Goal: Task Accomplishment & Management: Manage account settings

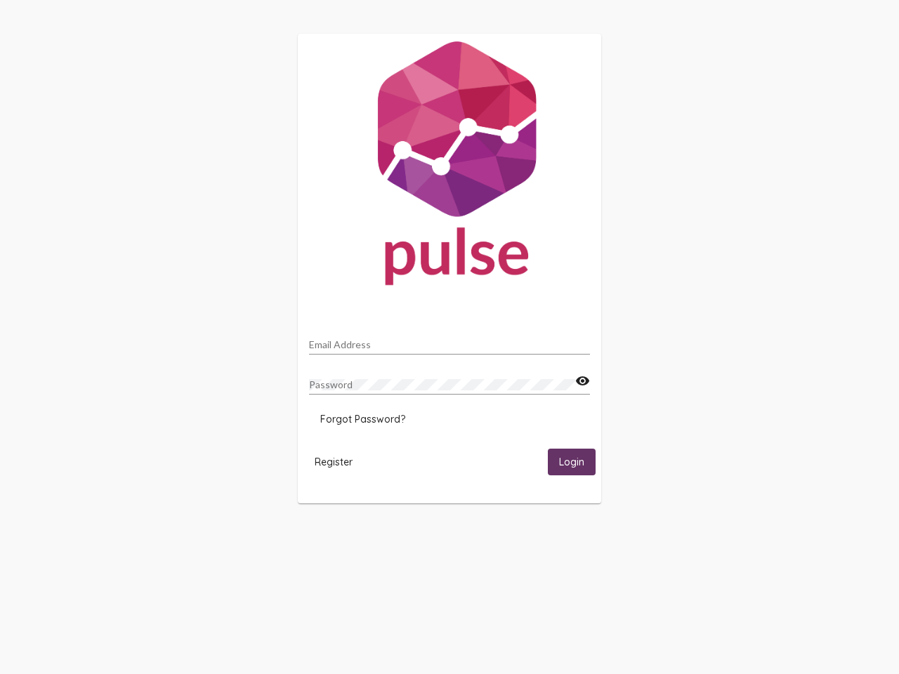
click at [449, 341] on input "Email Address" at bounding box center [449, 344] width 281 height 11
click at [582, 381] on mat-icon "visibility" at bounding box center [582, 381] width 15 height 17
click at [362, 419] on span "Forgot Password?" at bounding box center [362, 419] width 85 height 13
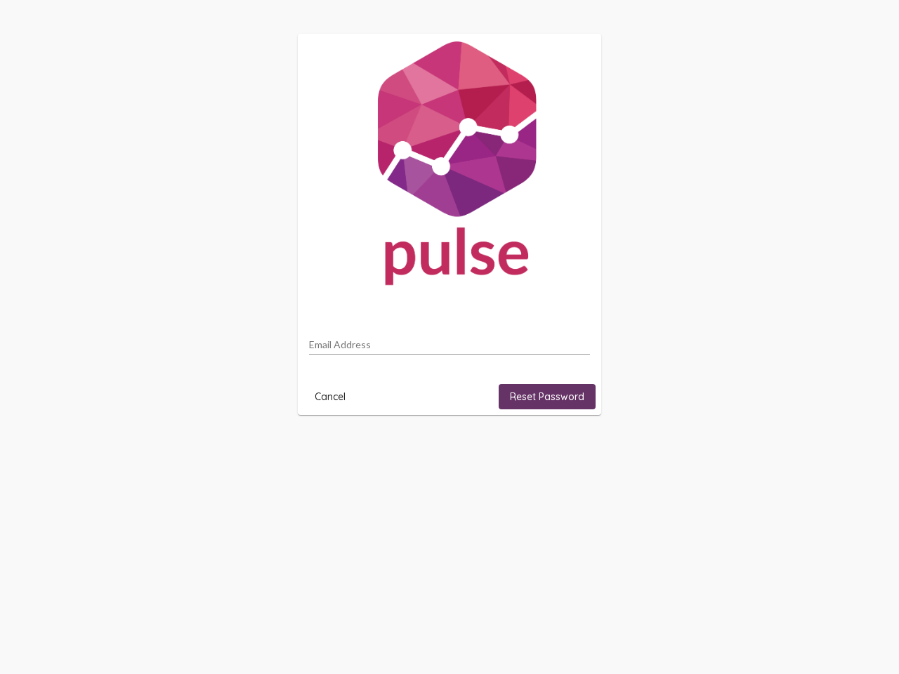
click at [334, 449] on html "Email Address Cancel Reset Password" at bounding box center [449, 224] width 899 height 449
click at [572, 449] on html "Email Address Cancel Reset Password" at bounding box center [449, 224] width 899 height 449
